Goal: Navigation & Orientation: Find specific page/section

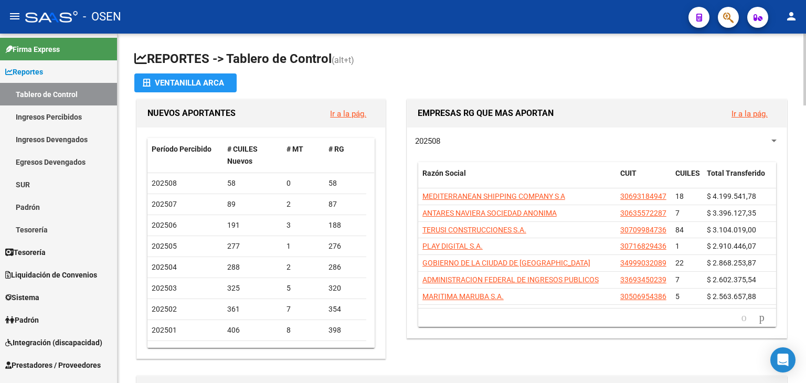
click at [638, 150] on div "202508 Razón Social CUIT CUILES Total Transferido MEDITERRANEAN SHIPPING COMPAN…" at bounding box center [596, 232] width 379 height 210
click at [757, 314] on icon "go to next page" at bounding box center [761, 317] width 8 height 13
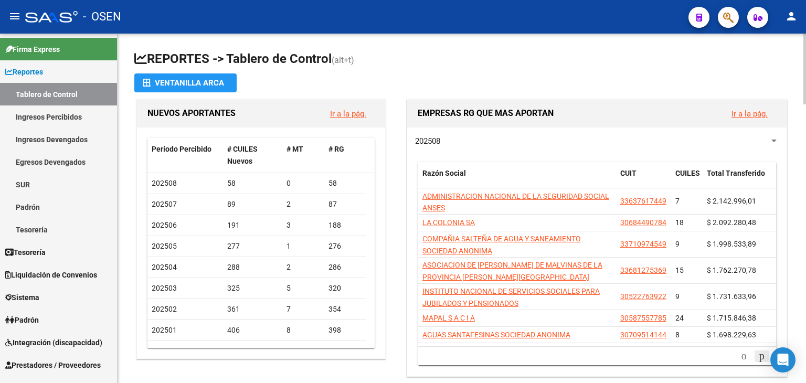
click at [757, 358] on icon "go to next page" at bounding box center [761, 355] width 8 height 13
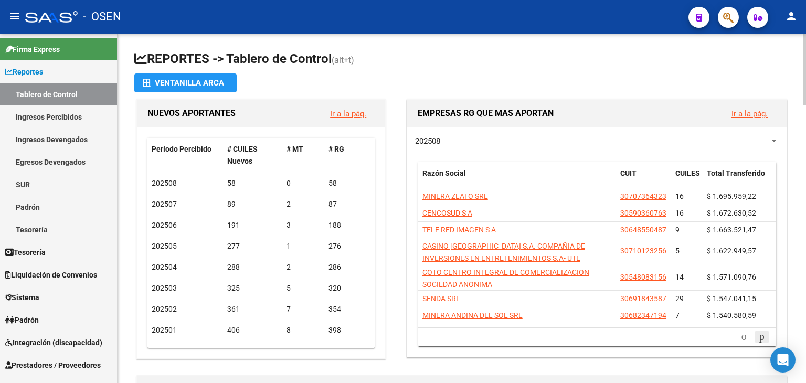
click at [762, 334] on icon "go to next page" at bounding box center [761, 336] width 8 height 13
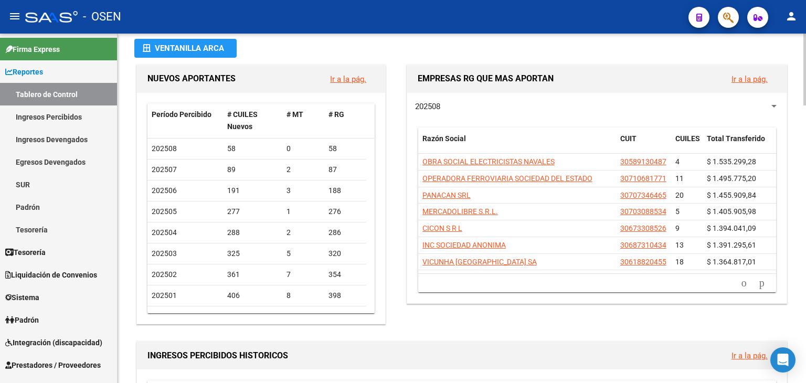
scroll to position [52, 0]
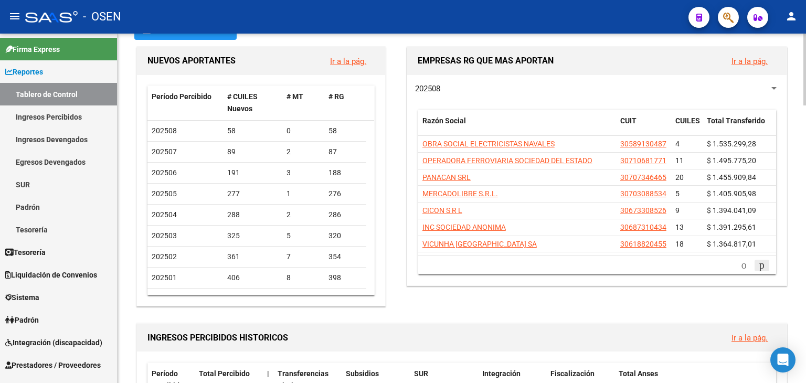
click at [757, 263] on icon "go to next page" at bounding box center [761, 265] width 8 height 13
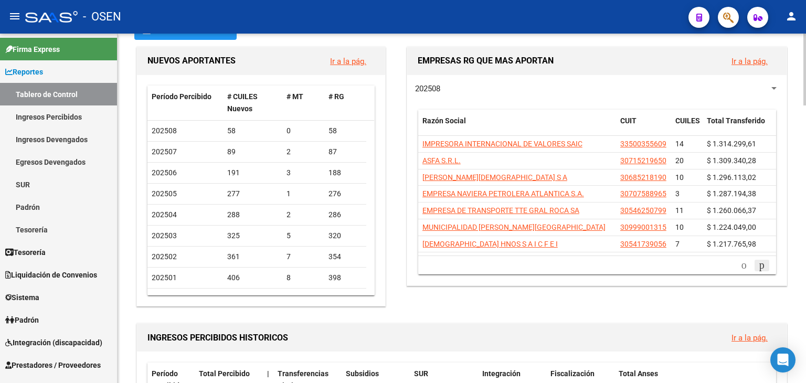
click at [757, 263] on icon "go to next page" at bounding box center [761, 265] width 8 height 13
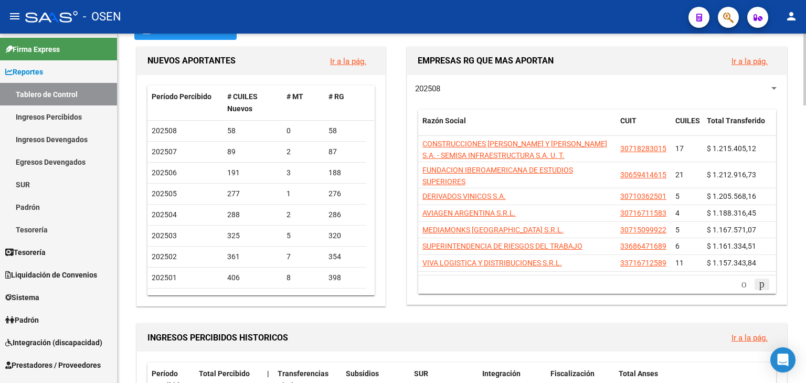
click at [760, 284] on icon "go to next page" at bounding box center [761, 283] width 8 height 13
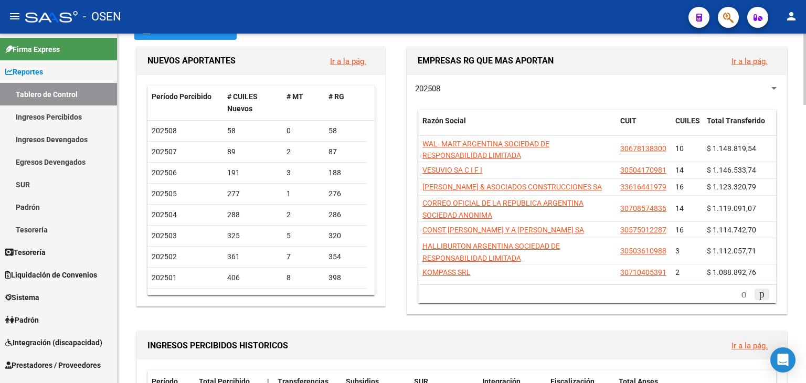
click at [761, 291] on icon "go to next page" at bounding box center [761, 293] width 8 height 13
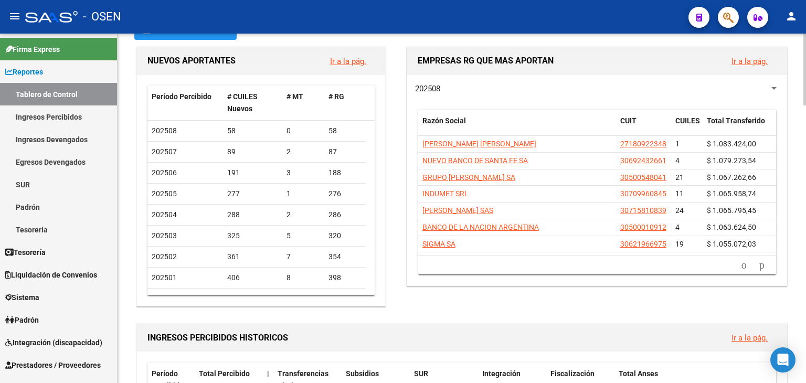
click at [759, 273] on li at bounding box center [762, 265] width 18 height 18
click at [759, 269] on icon "go to next page" at bounding box center [761, 265] width 8 height 13
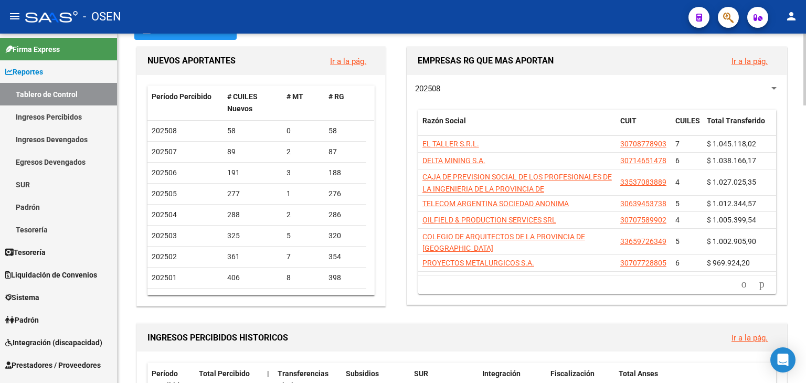
click at [755, 292] on li at bounding box center [762, 284] width 18 height 18
click at [757, 285] on icon "go to next page" at bounding box center [761, 283] width 8 height 13
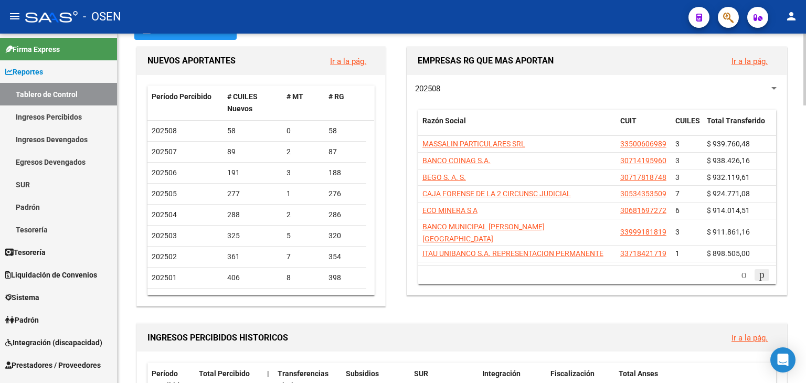
click at [756, 285] on div "EMPRESAS RG QUE MAS APORTAN Ir a la pág. 202508 Razón Social CUIT CUILES Total …" at bounding box center [592, 177] width 393 height 264
click at [757, 268] on icon "go to next page" at bounding box center [761, 274] width 8 height 13
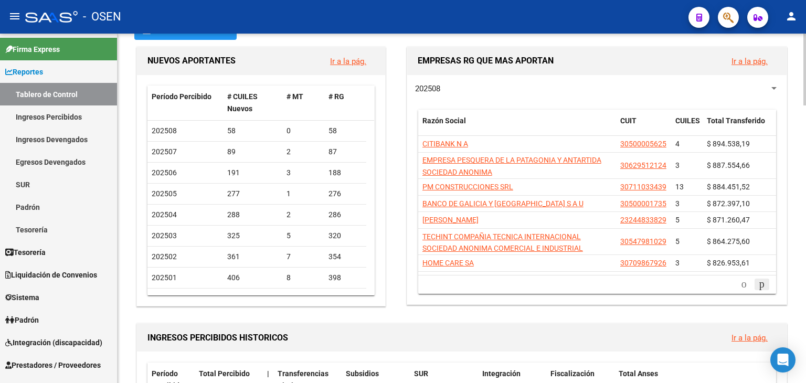
click at [757, 286] on icon "go to next page" at bounding box center [761, 283] width 8 height 13
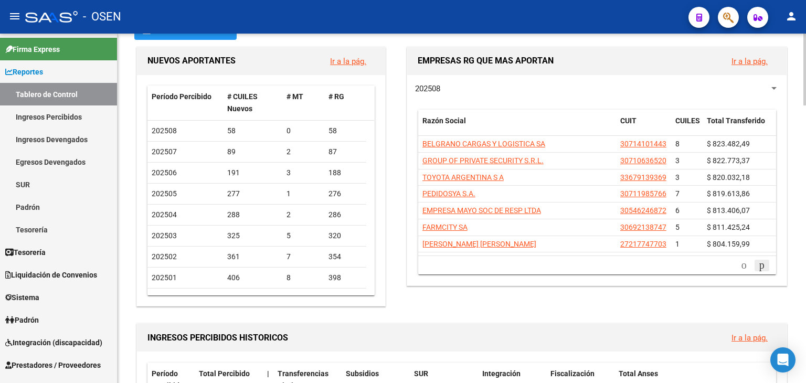
click at [754, 286] on div "EMPRESAS RG QUE MAS APORTAN Ir a la pág. 202508 Razón Social CUIT CUILES Total …" at bounding box center [592, 177] width 393 height 264
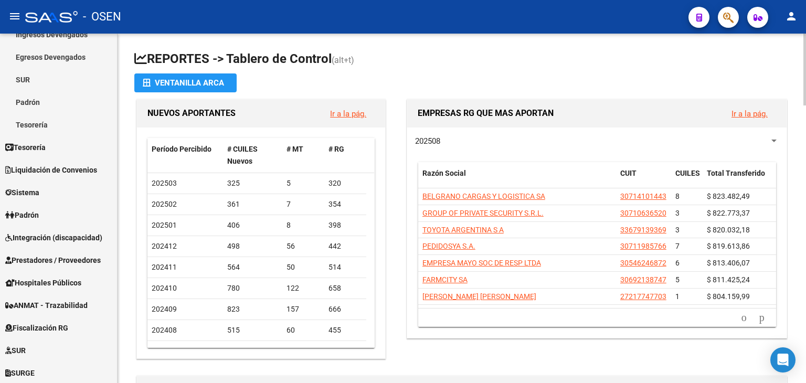
scroll to position [0, 0]
